Goal: Information Seeking & Learning: Learn about a topic

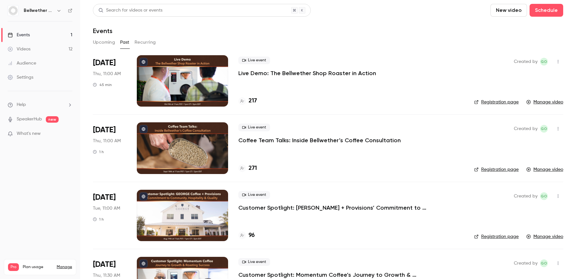
click at [272, 72] on p "Live Demo: The Bellwether Shop Roaster in Action" at bounding box center [307, 73] width 138 height 8
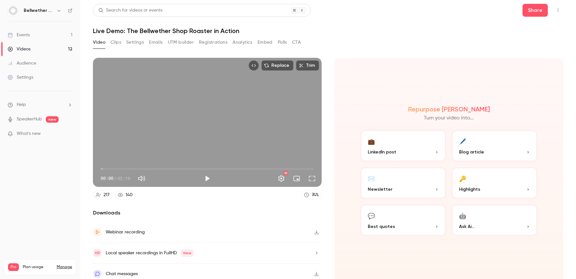
click at [220, 43] on button "Registrations" at bounding box center [213, 42] width 29 height 10
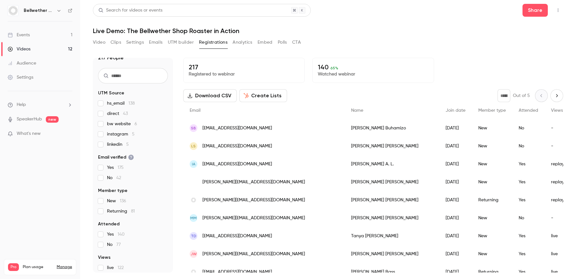
scroll to position [9, 0]
